Goal: Task Accomplishment & Management: Use online tool/utility

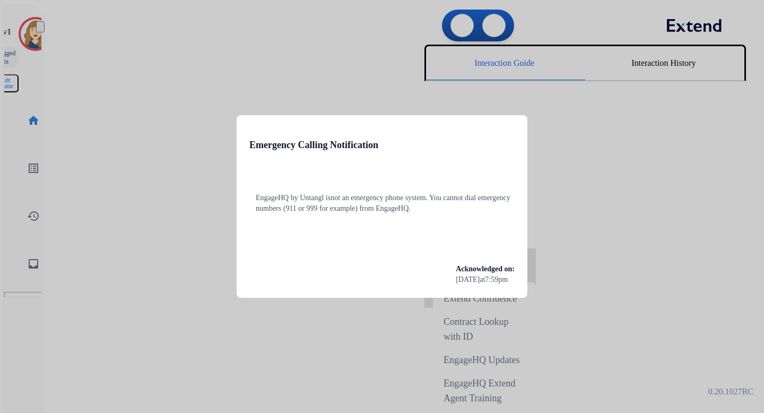
click at [200, 130] on div at bounding box center [382, 206] width 764 height 413
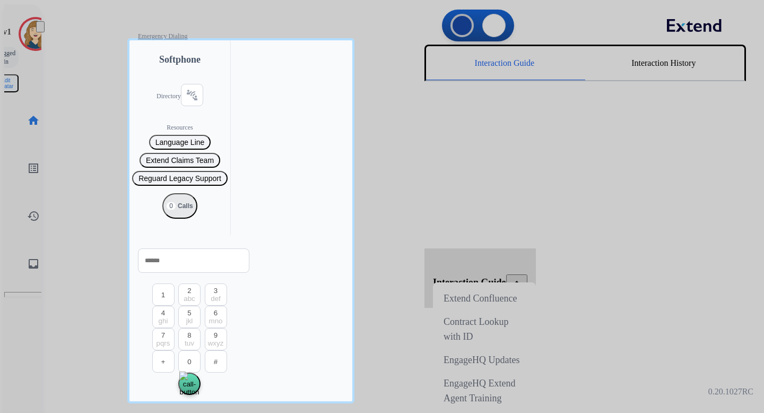
click at [101, 118] on div at bounding box center [382, 206] width 764 height 413
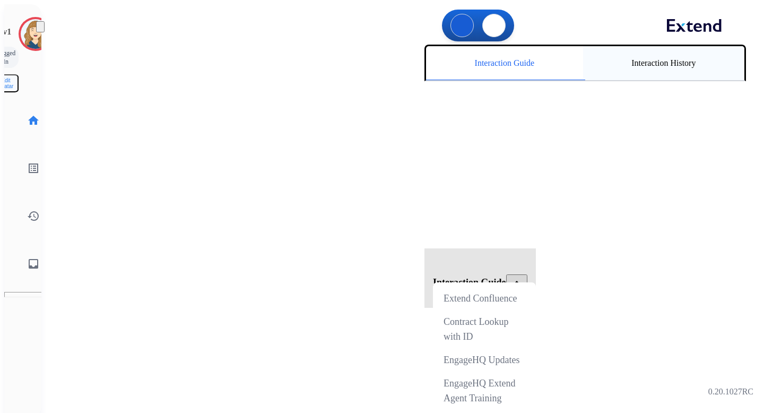
click at [632, 66] on div "Interaction History" at bounding box center [663, 63] width 161 height 34
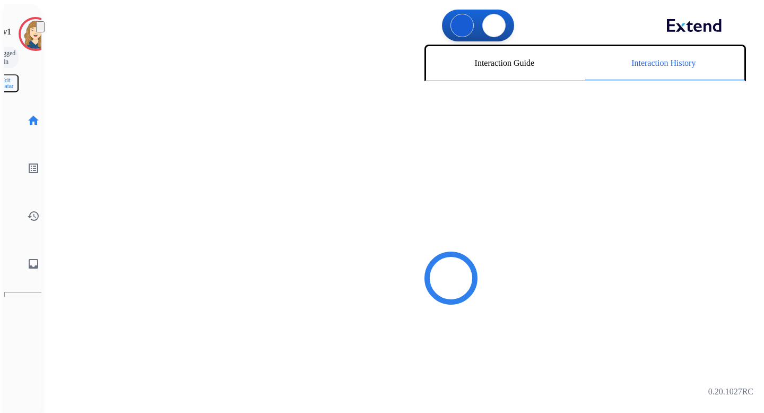
click at [40, 29] on img at bounding box center [40, 29] width 0 height 0
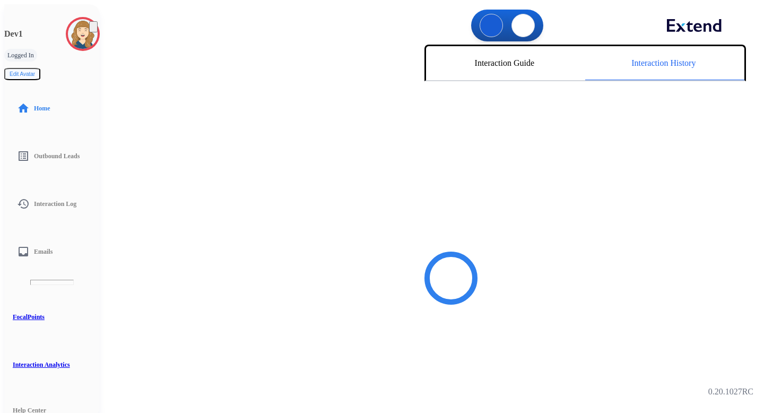
click at [150, 78] on div "swap_horiz Break voice bridge close_fullscreen Connect 3-Way Call merge_type Se…" at bounding box center [421, 260] width 643 height 430
click at [93, 29] on img at bounding box center [93, 29] width 0 height 0
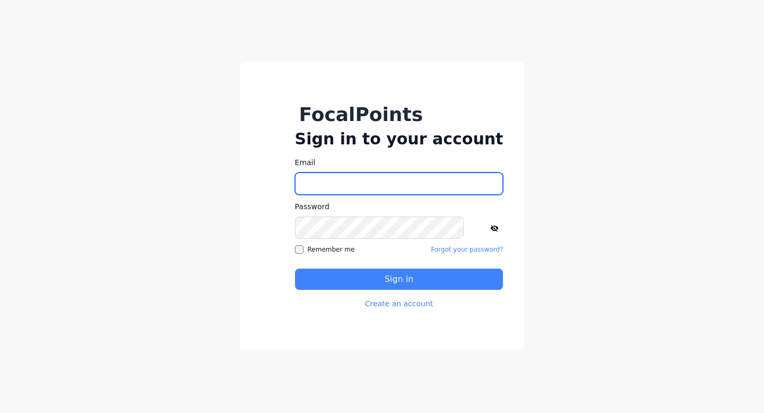
type input "**********"
